Goal: Task Accomplishment & Management: Complete application form

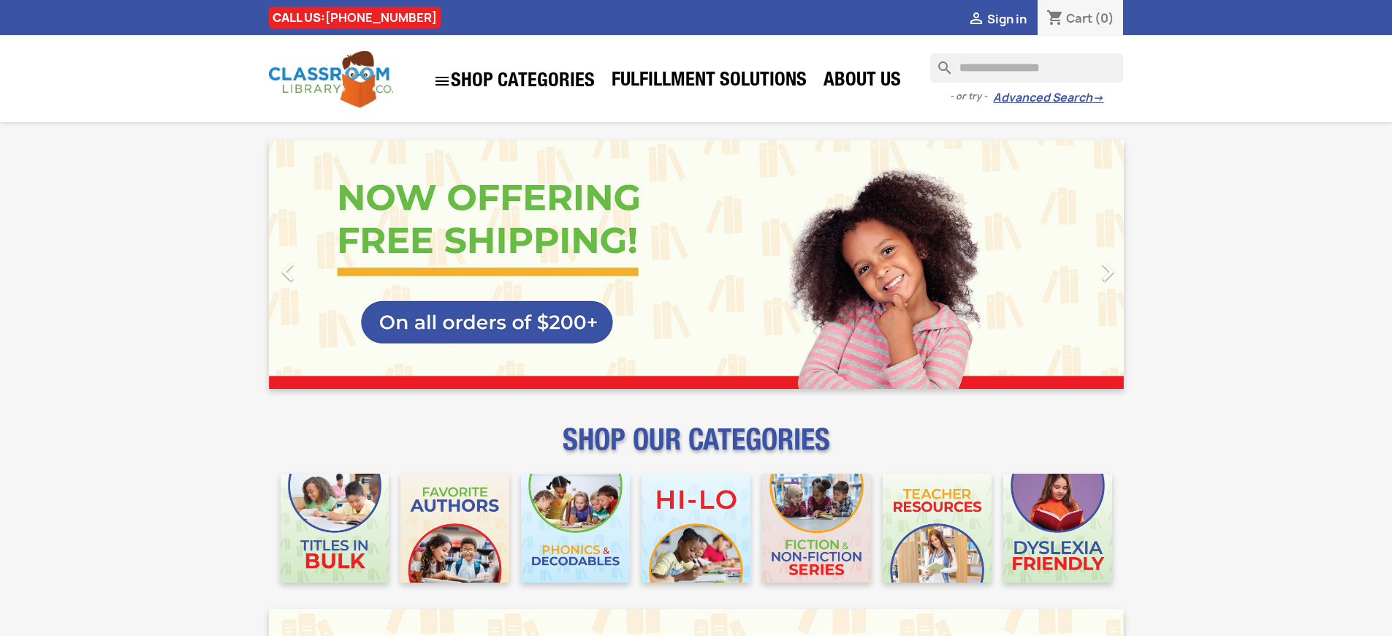
click at [1006, 18] on span "Sign in" at bounding box center [1006, 19] width 39 height 16
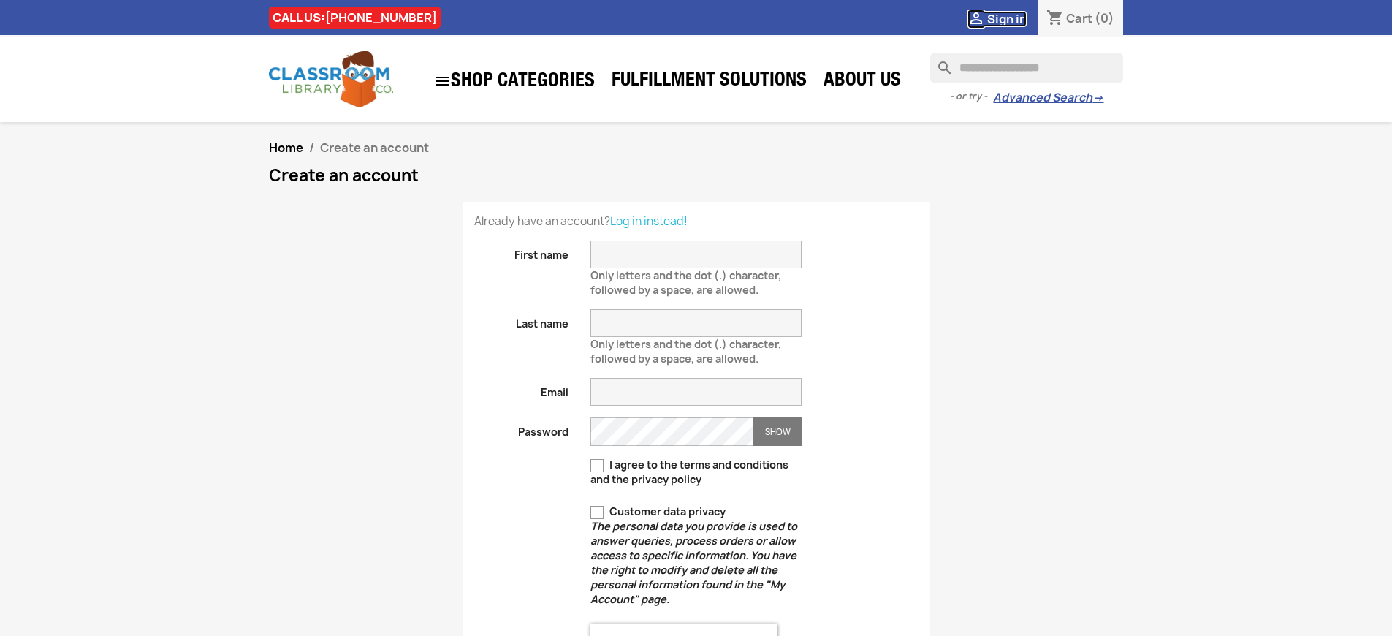
click at [1006, 18] on span "Sign in" at bounding box center [1006, 19] width 39 height 16
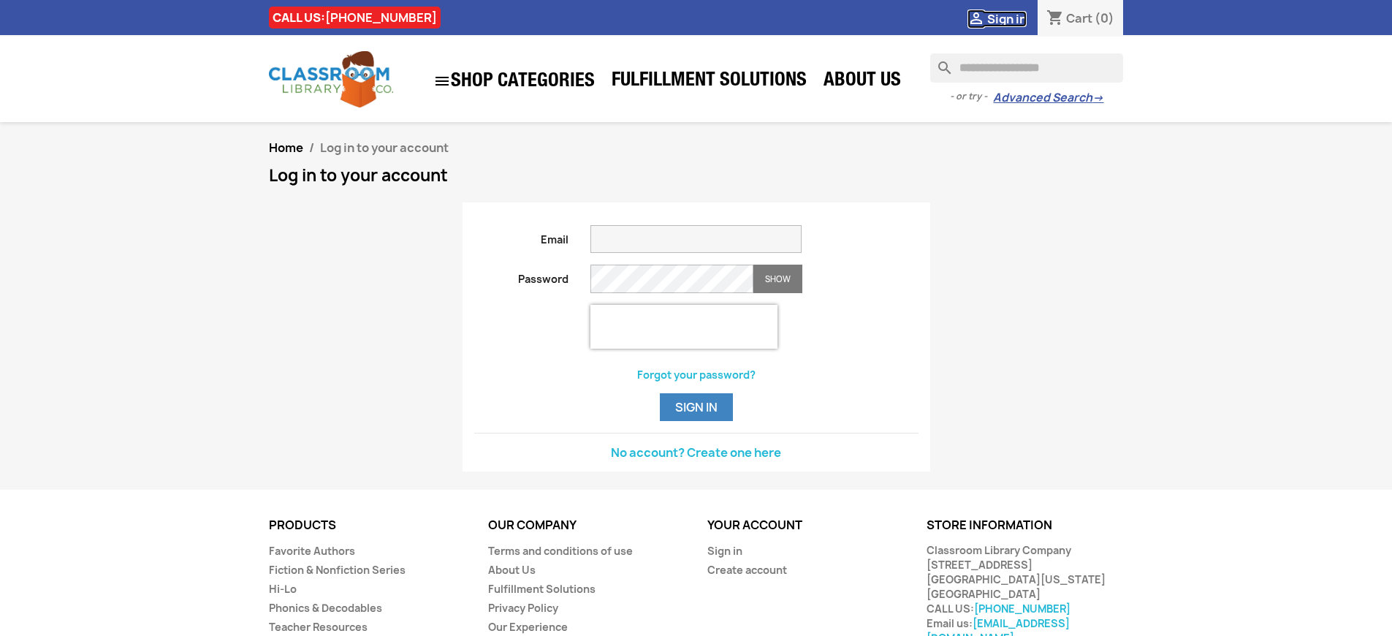
click at [1006, 18] on span "Sign in" at bounding box center [1006, 19] width 39 height 16
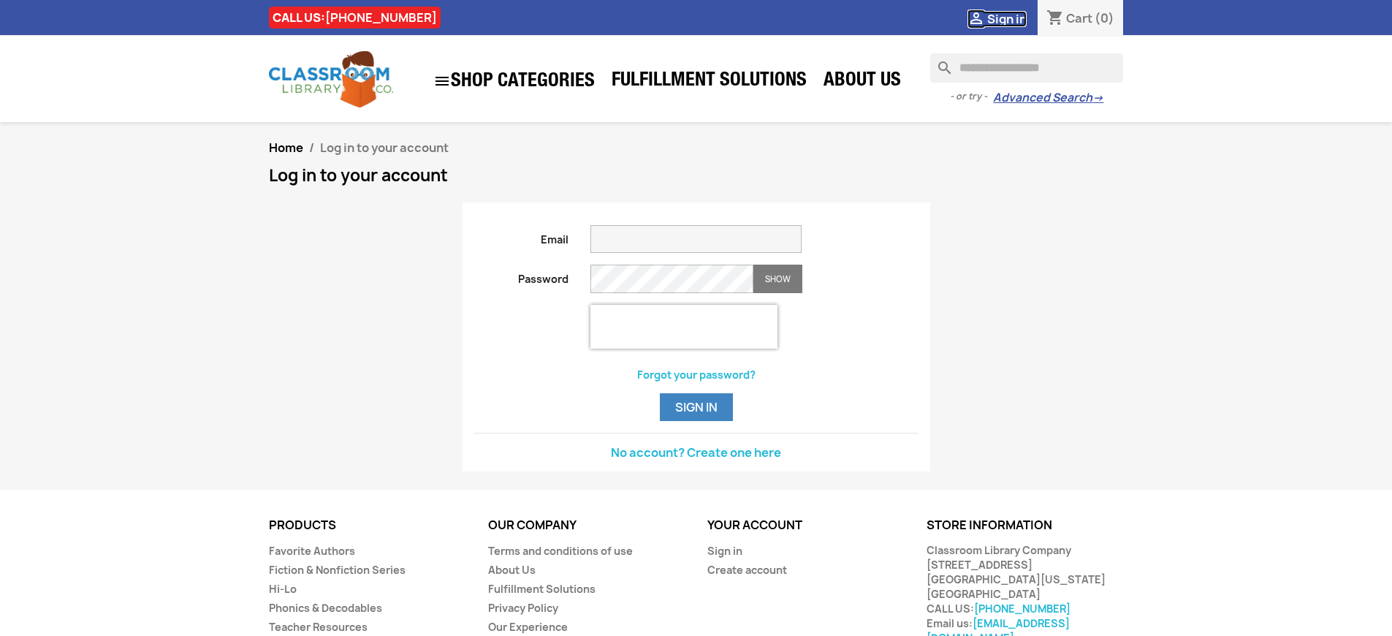
click at [1006, 18] on span "Sign in" at bounding box center [1006, 19] width 39 height 16
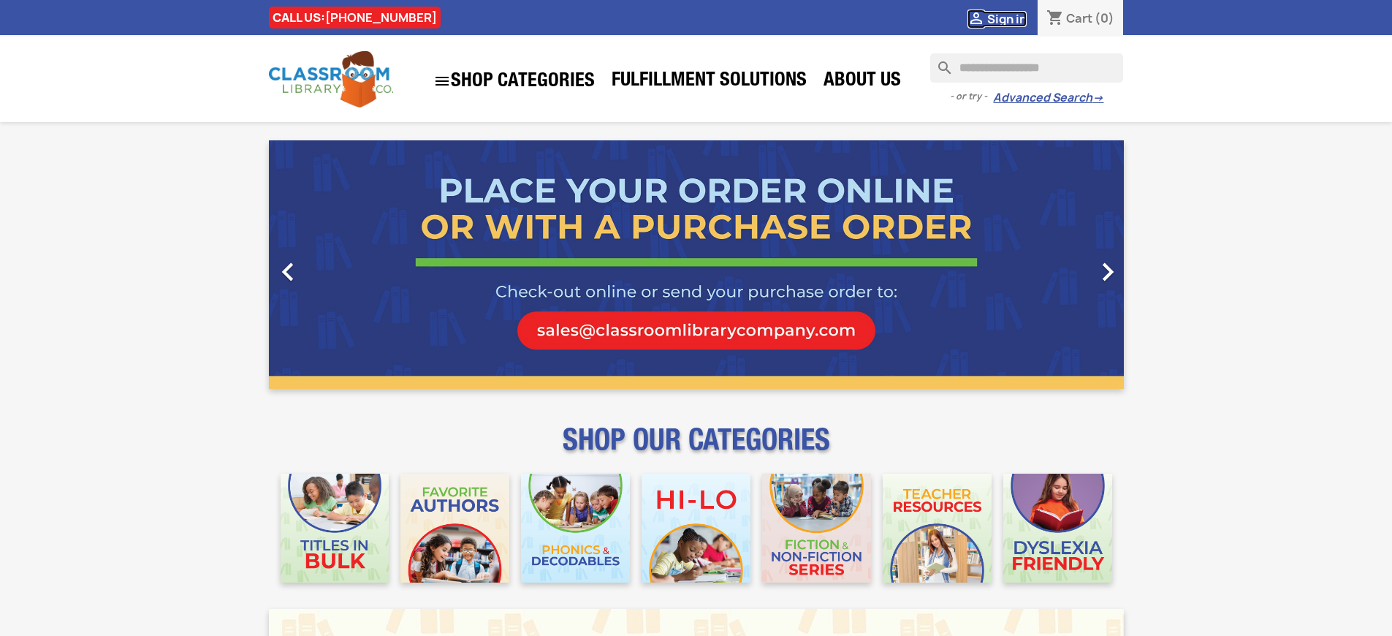
click at [1006, 18] on span "Sign in" at bounding box center [1006, 19] width 39 height 16
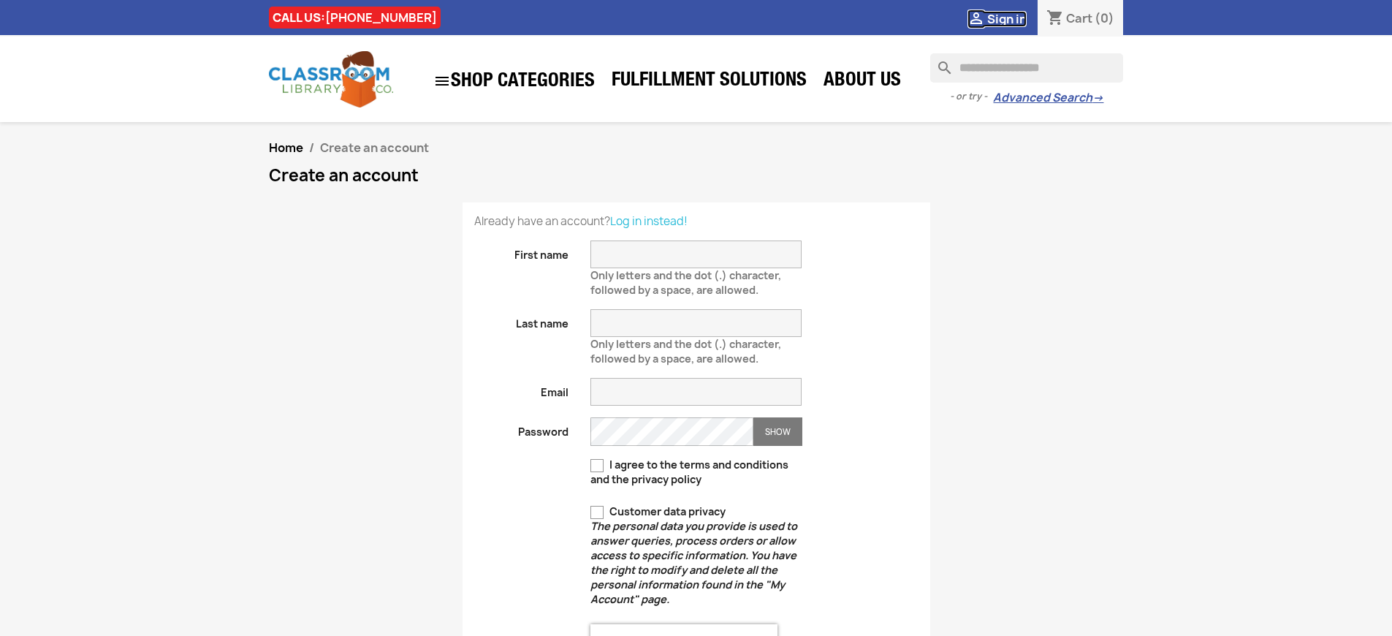
click at [1006, 18] on span "Sign in" at bounding box center [1006, 19] width 39 height 16
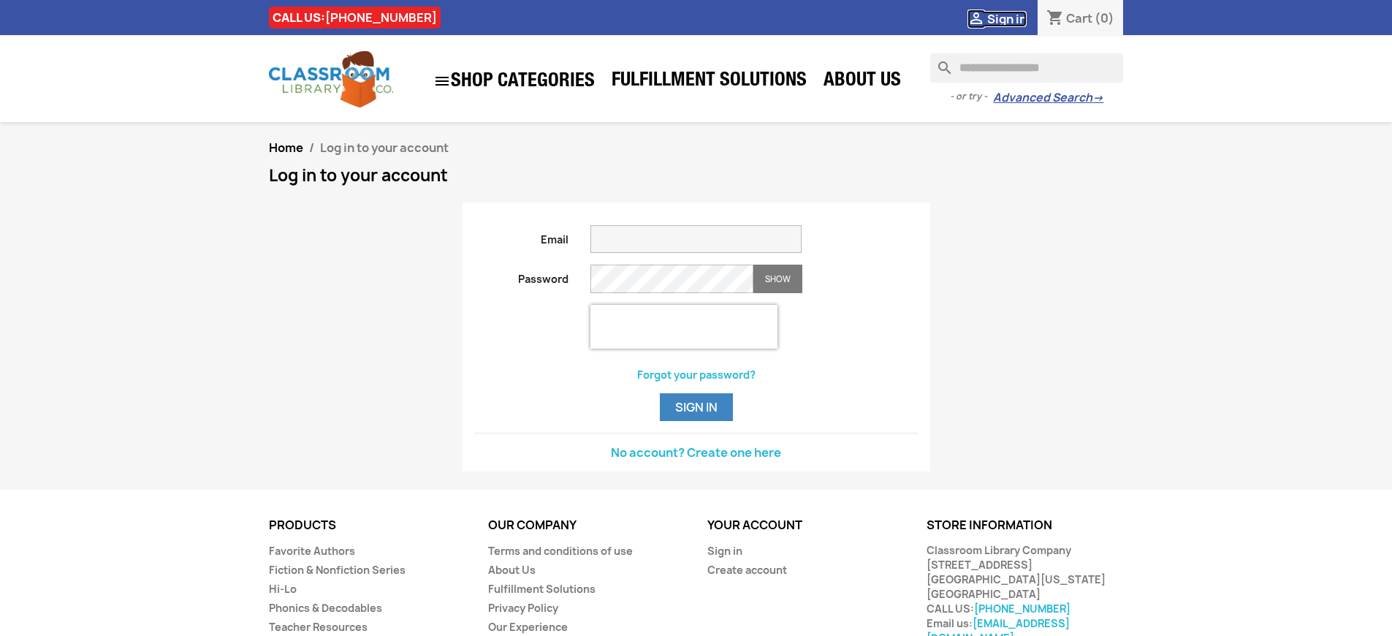
click at [1006, 18] on span "Sign in" at bounding box center [1006, 19] width 39 height 16
click at [696, 421] on button "Sign in" at bounding box center [696, 407] width 73 height 28
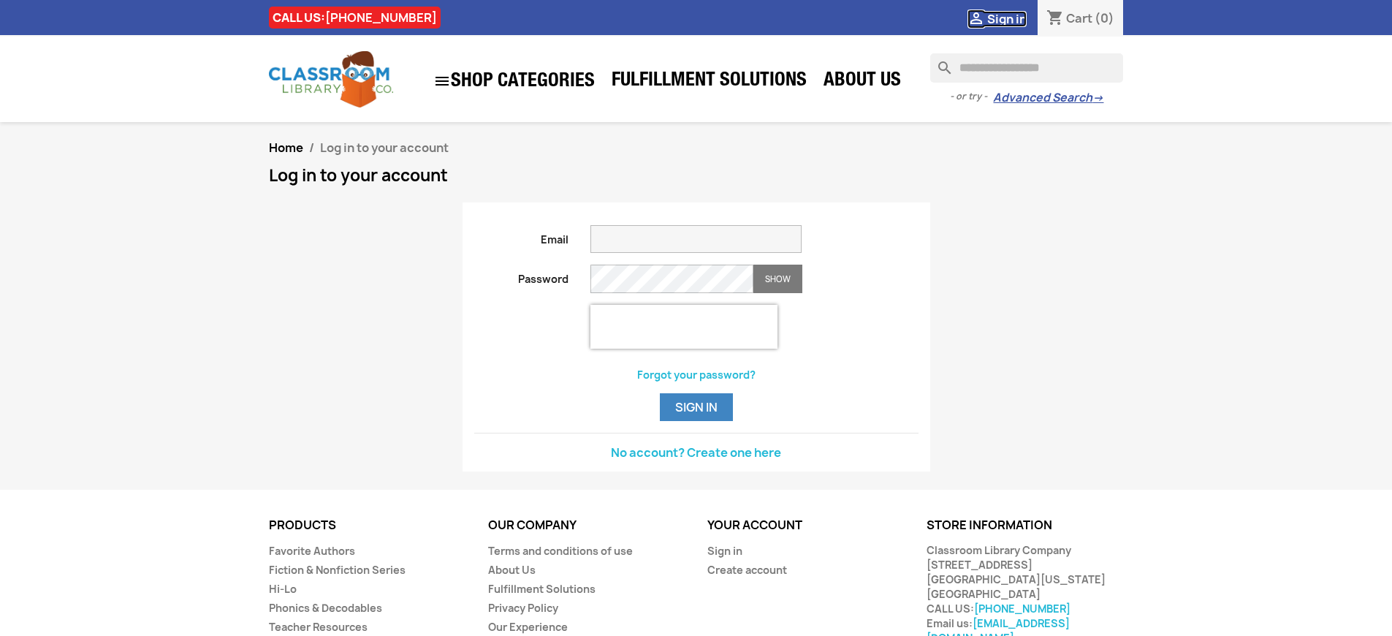
click at [1006, 18] on span "Sign in" at bounding box center [1006, 19] width 39 height 16
click at [696, 421] on button "Sign in" at bounding box center [696, 407] width 73 height 28
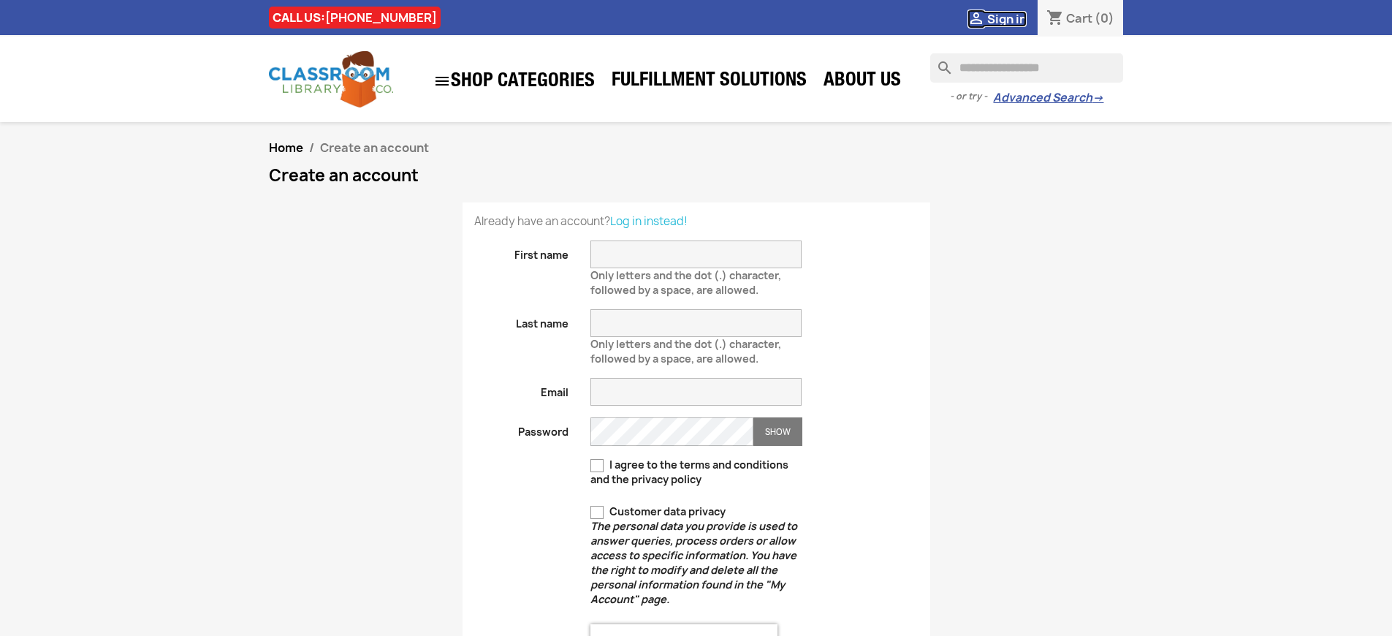
click at [1006, 18] on span "Sign in" at bounding box center [1006, 19] width 39 height 16
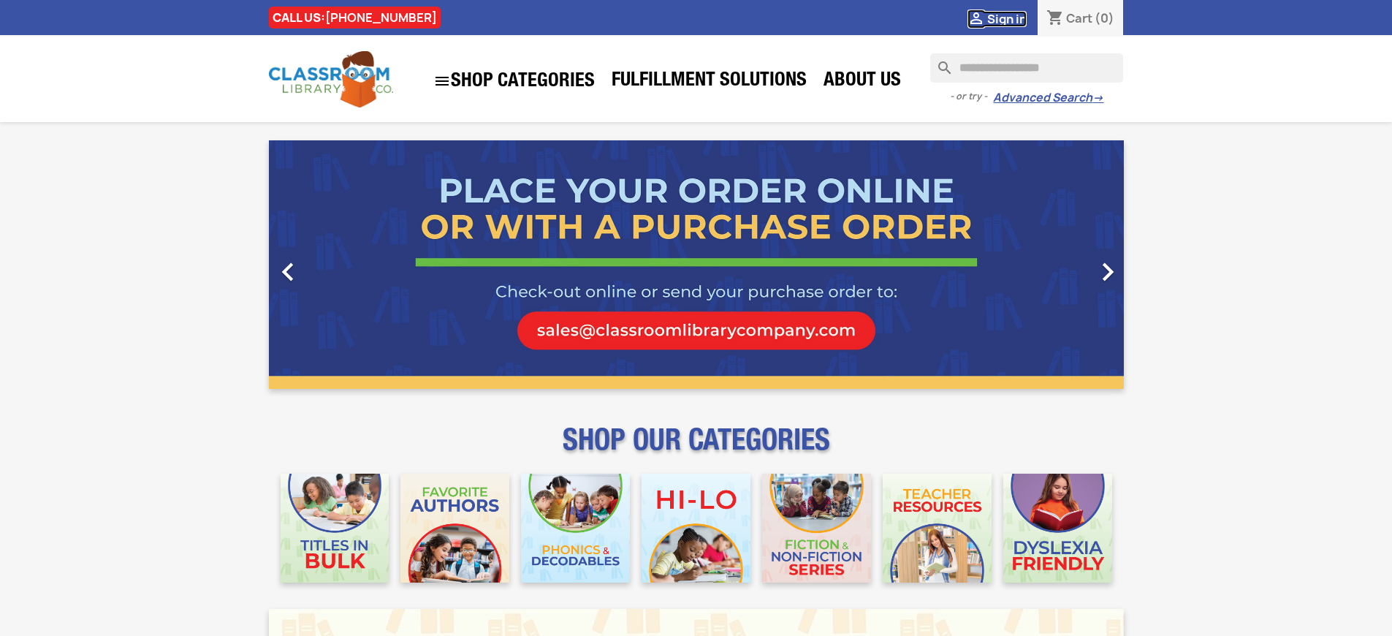
click at [1006, 18] on span "Sign in" at bounding box center [1006, 19] width 39 height 16
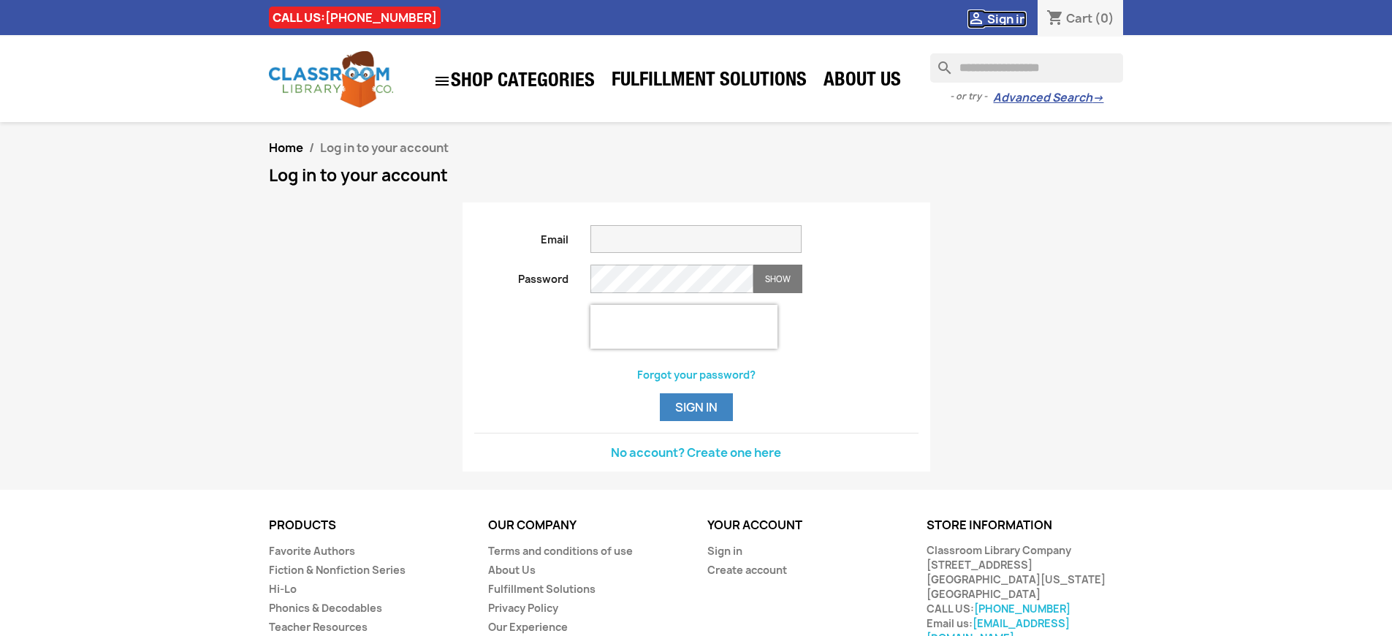
click at [1006, 18] on span "Sign in" at bounding box center [1006, 19] width 39 height 16
click at [724, 558] on link "Sign in" at bounding box center [724, 551] width 35 height 14
click at [1006, 18] on span "Sign in" at bounding box center [1006, 19] width 39 height 16
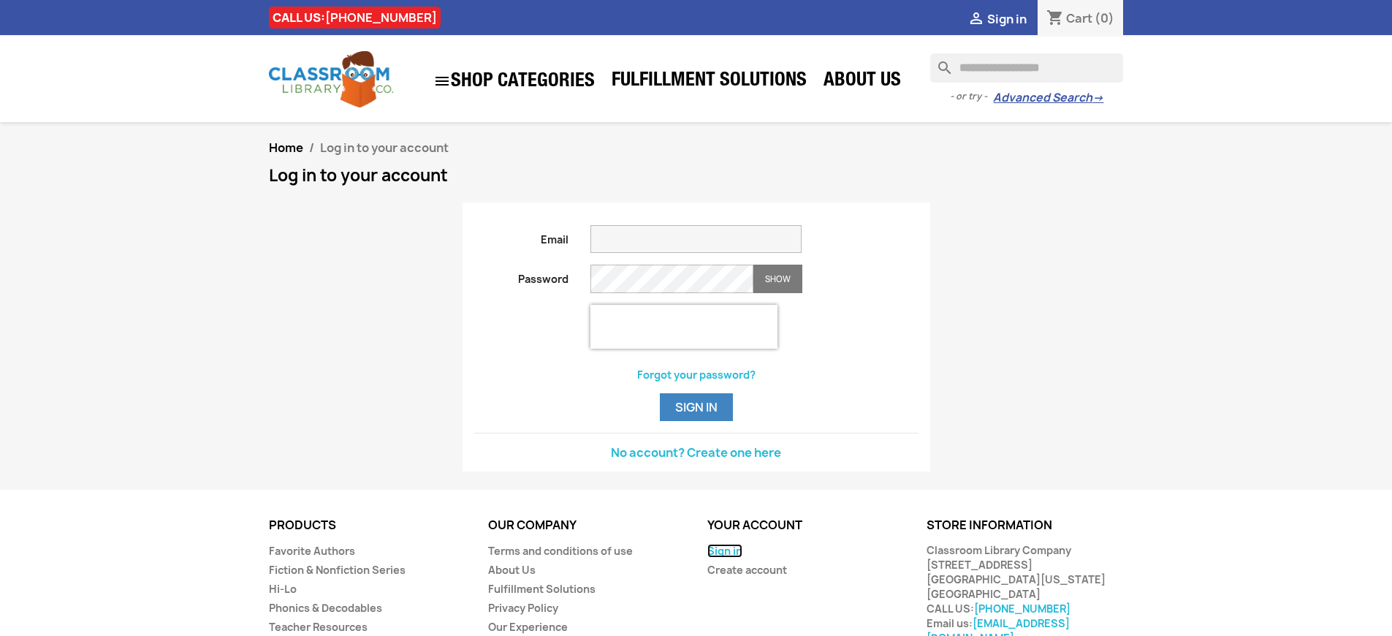
click at [724, 558] on link "Sign in" at bounding box center [724, 551] width 35 height 14
click at [1006, 18] on span "Sign in" at bounding box center [1006, 19] width 39 height 16
click at [724, 558] on link "Sign in" at bounding box center [724, 551] width 35 height 14
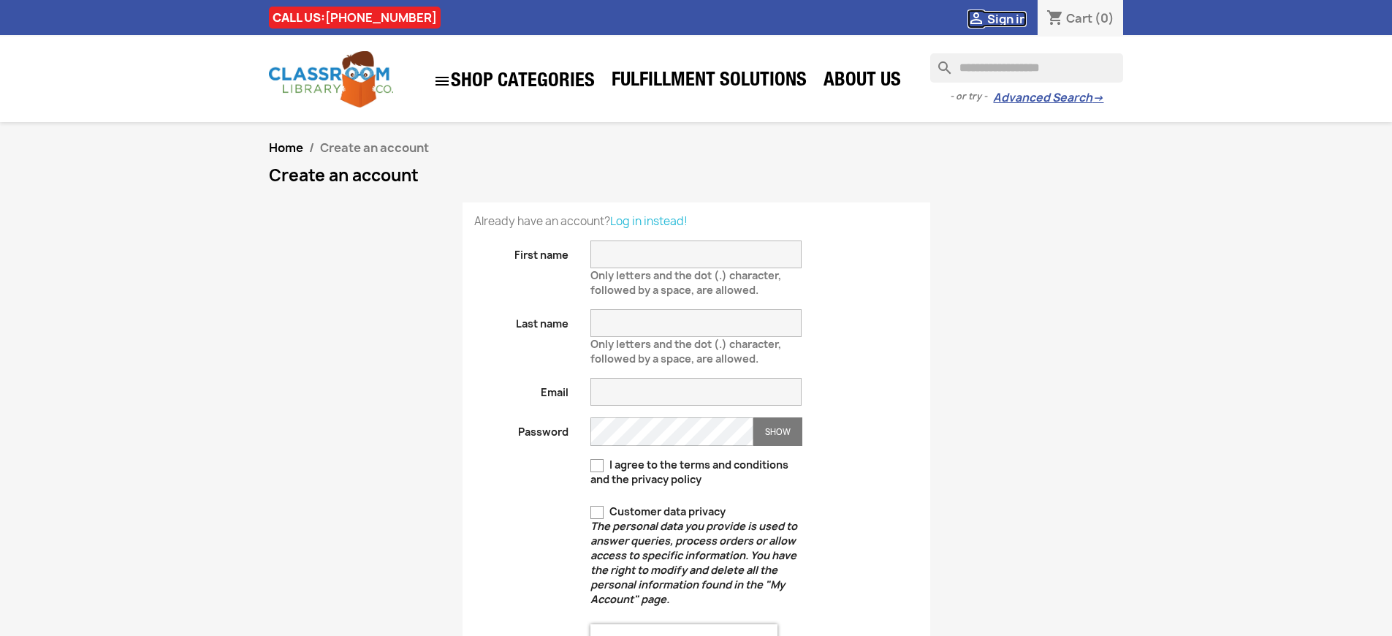
click at [1006, 18] on span "Sign in" at bounding box center [1006, 19] width 39 height 16
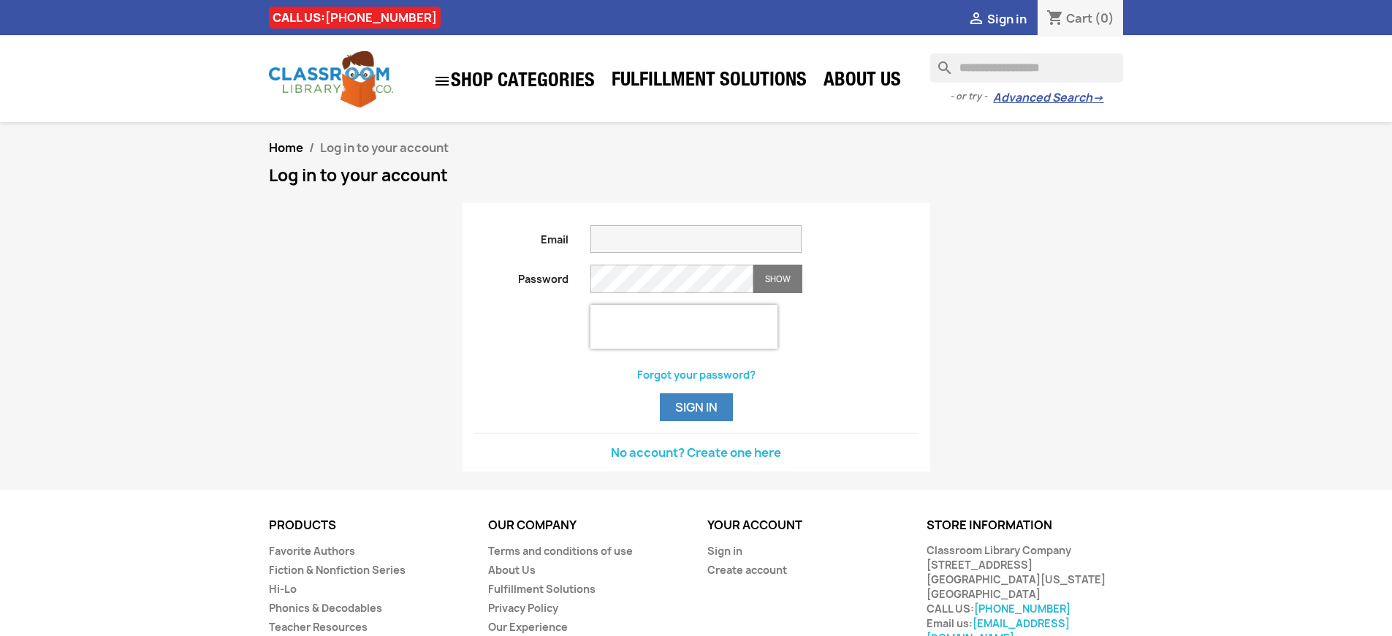
click at [1006, 18] on span "Sign in" at bounding box center [1006, 19] width 39 height 16
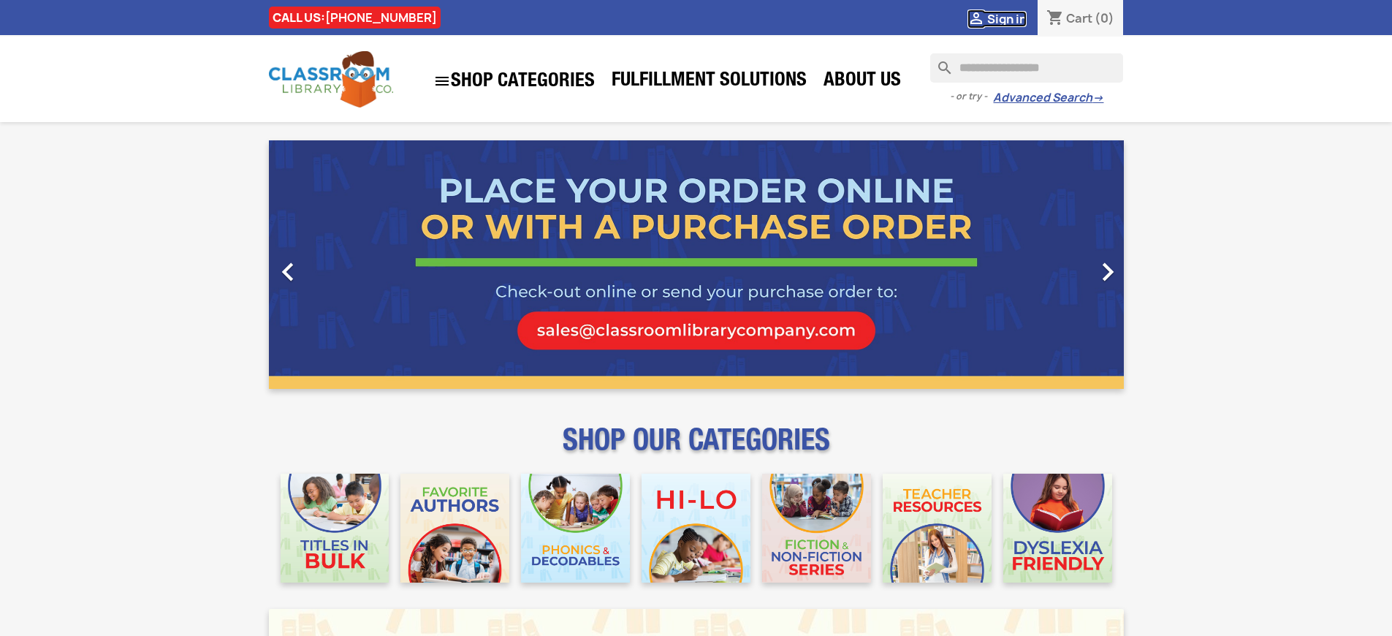
click at [1006, 18] on span "Sign in" at bounding box center [1006, 19] width 39 height 16
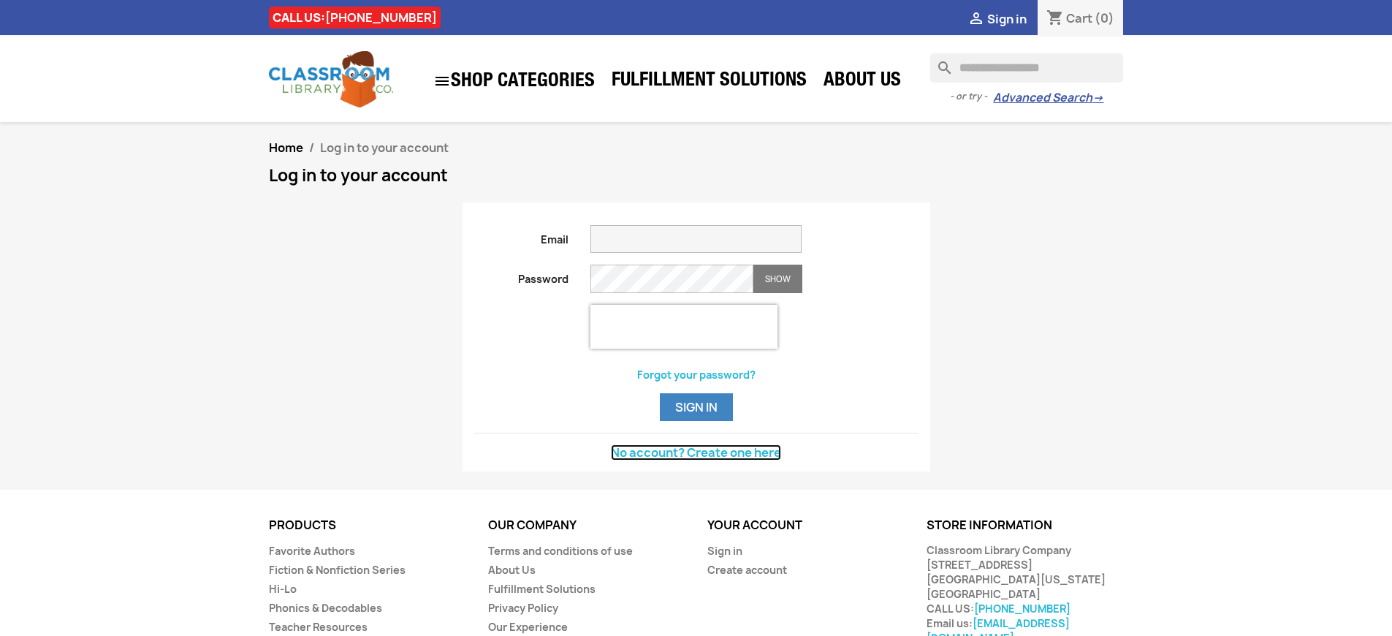
click at [696, 460] on link "No account? Create one here" at bounding box center [696, 452] width 170 height 16
